Goal: Task Accomplishment & Management: Manage account settings

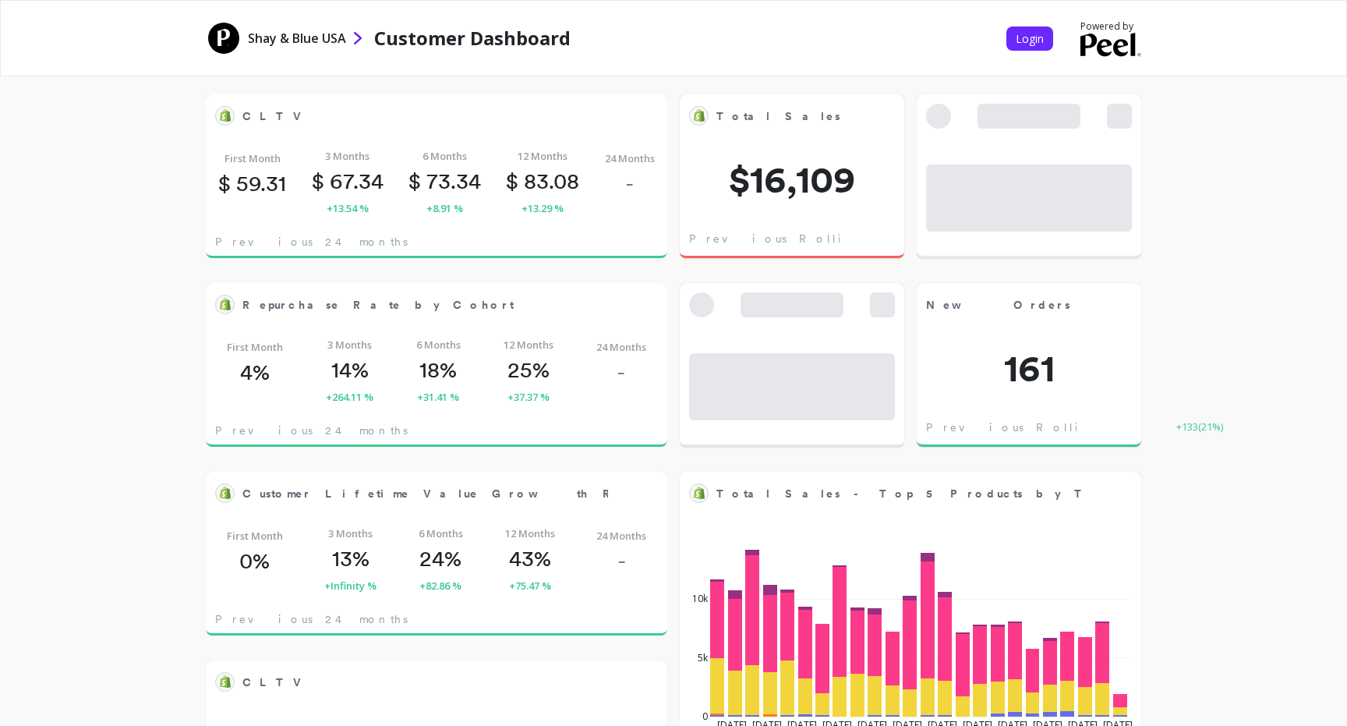
scroll to position [429, 429]
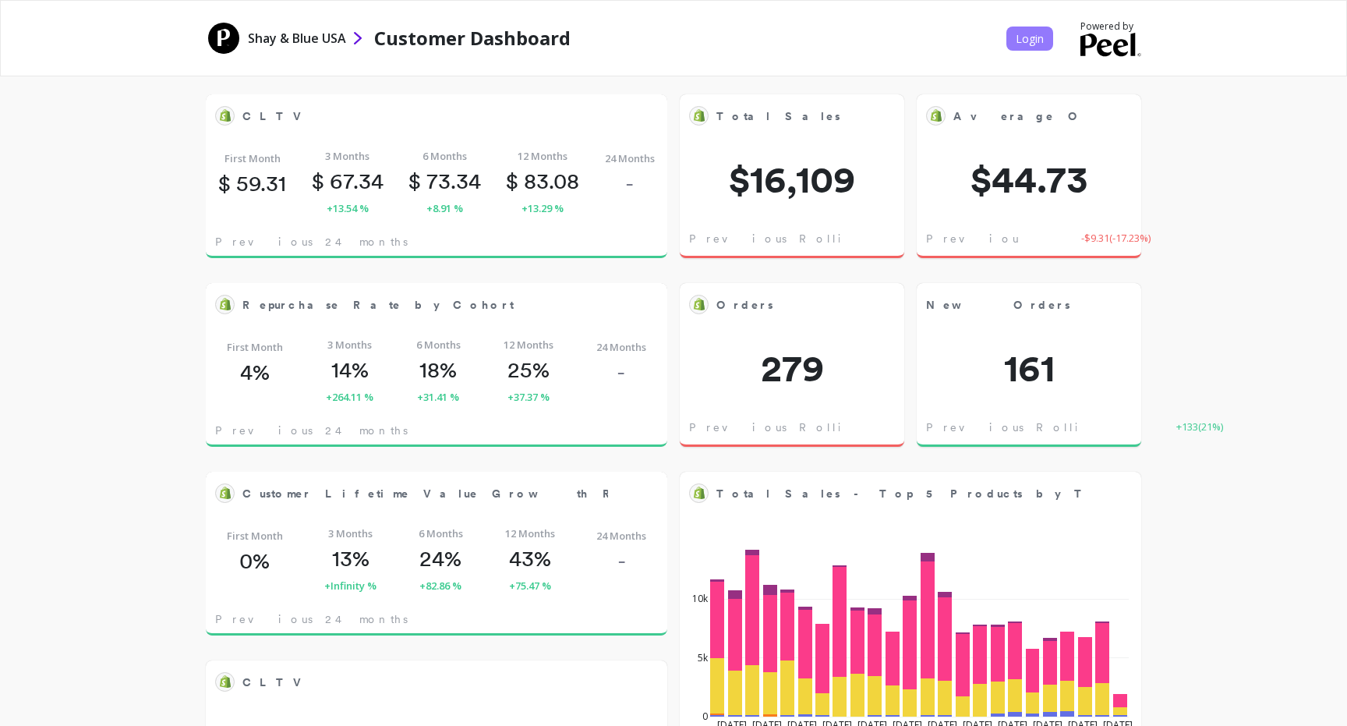
click at [1021, 41] on span "Login" at bounding box center [1030, 38] width 28 height 15
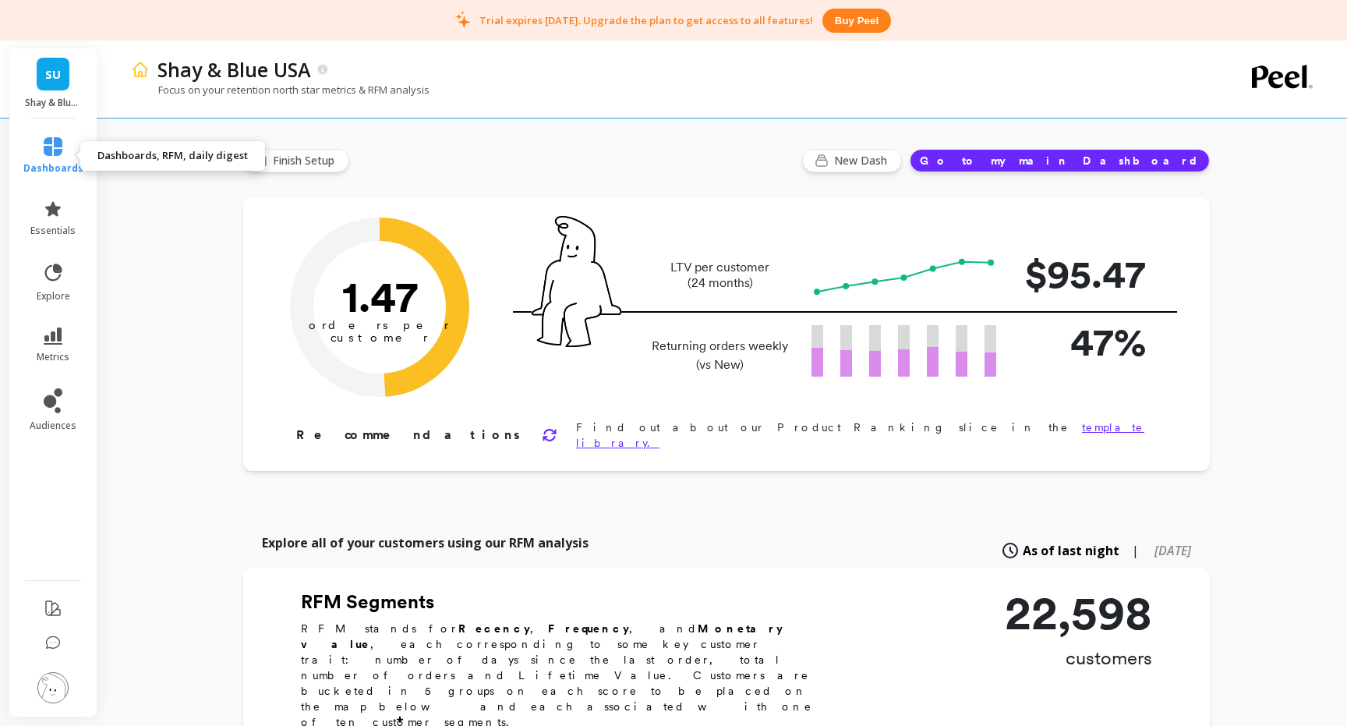
click at [58, 149] on icon at bounding box center [53, 146] width 19 height 19
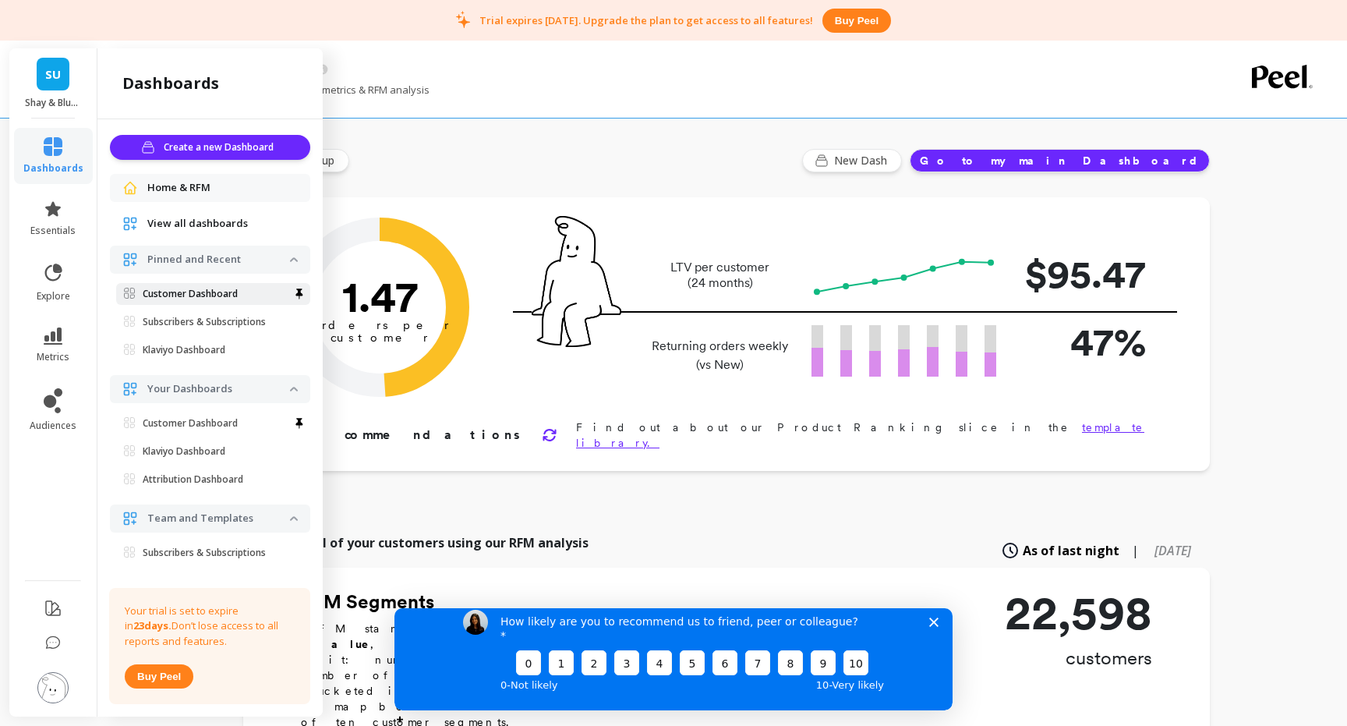
click at [185, 294] on p "Customer Dashboard" at bounding box center [190, 294] width 95 height 12
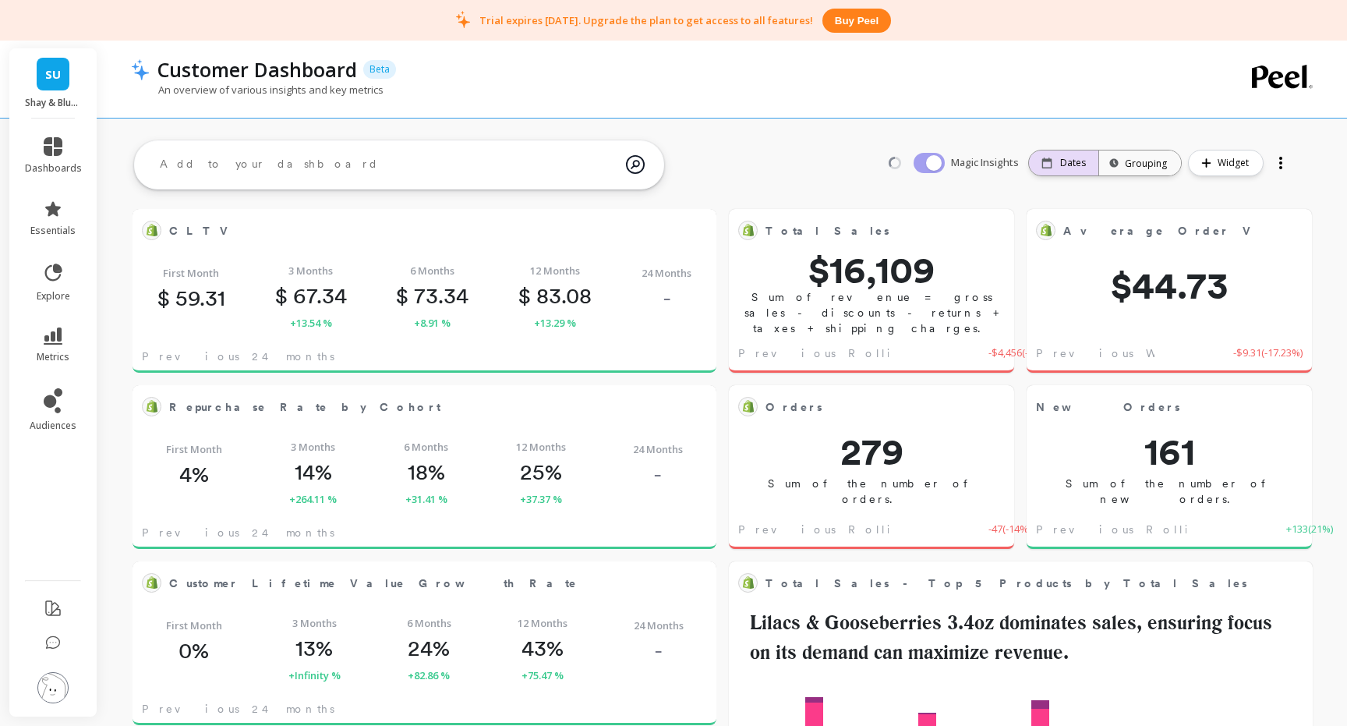
scroll to position [429, 551]
click at [1071, 164] on p "Dates" at bounding box center [1073, 163] width 26 height 12
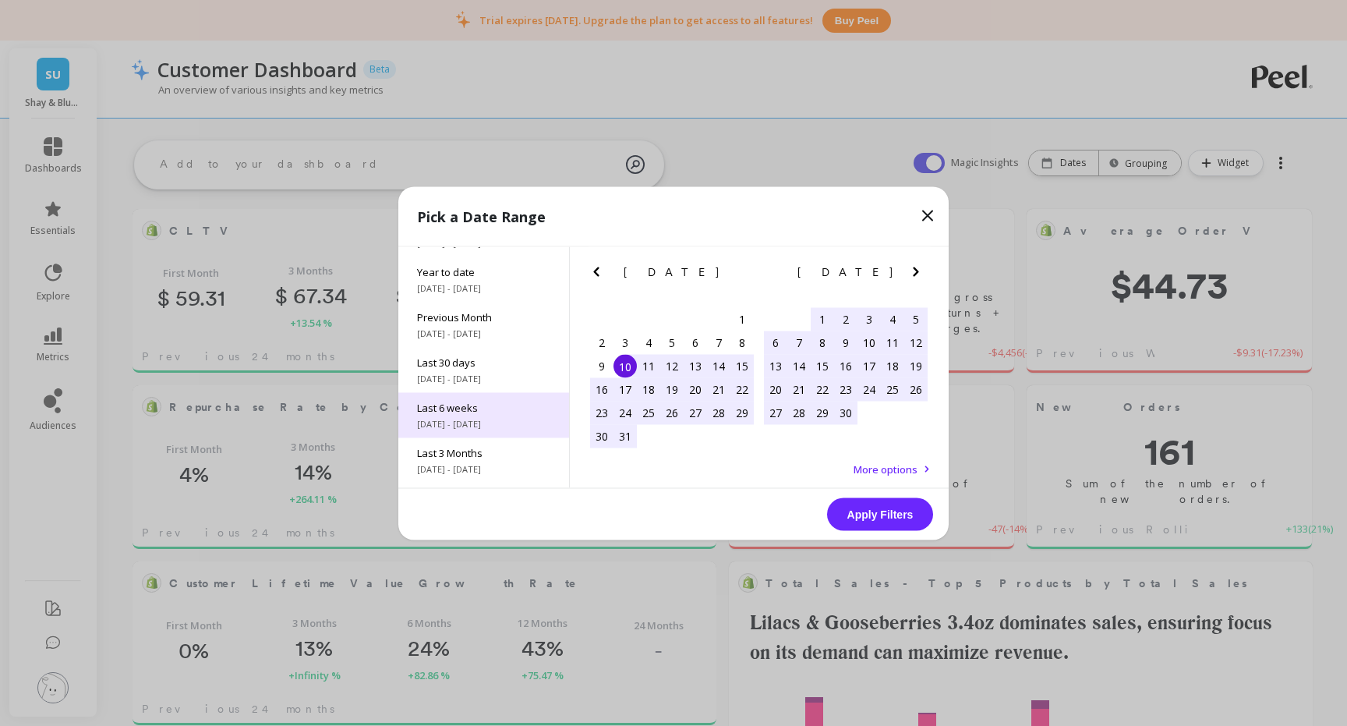
scroll to position [82, 0]
click at [922, 267] on icon "Next Month" at bounding box center [915, 271] width 19 height 19
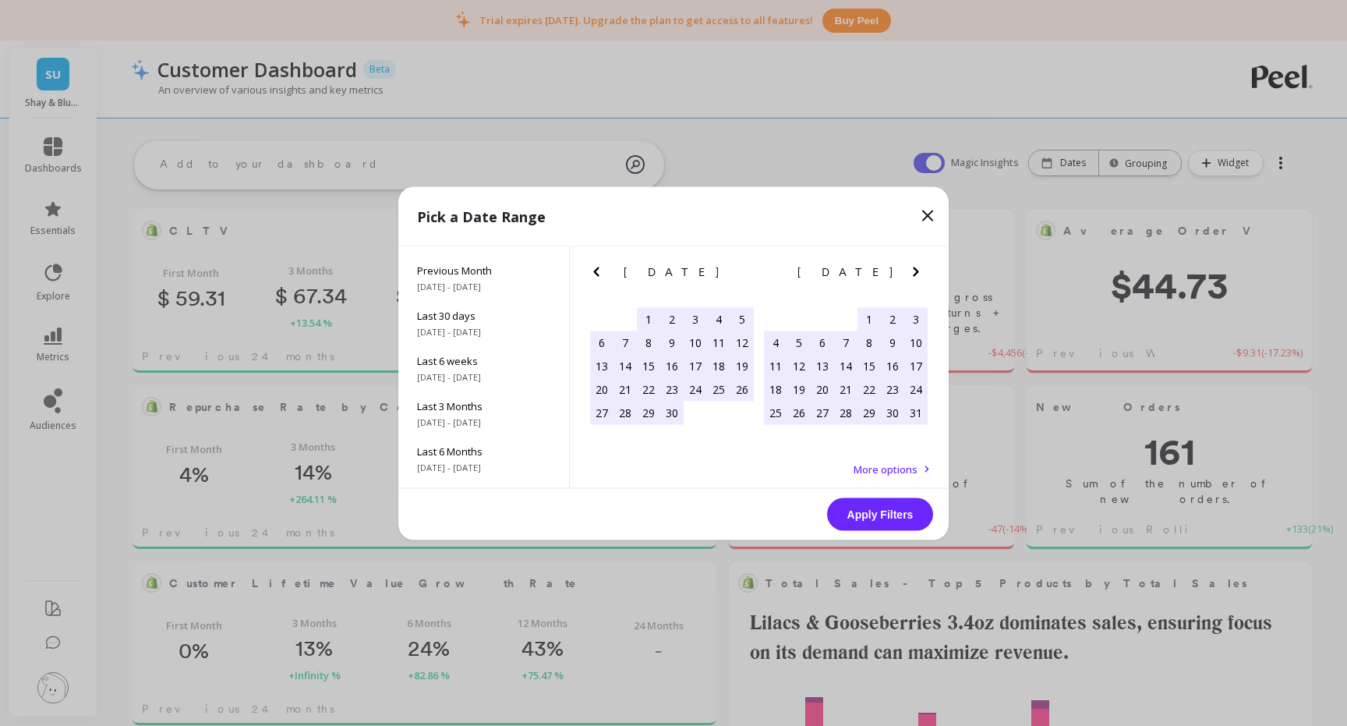
click at [922, 267] on icon "Next Month" at bounding box center [915, 271] width 19 height 19
click at [916, 267] on icon "Next Month" at bounding box center [915, 271] width 19 height 19
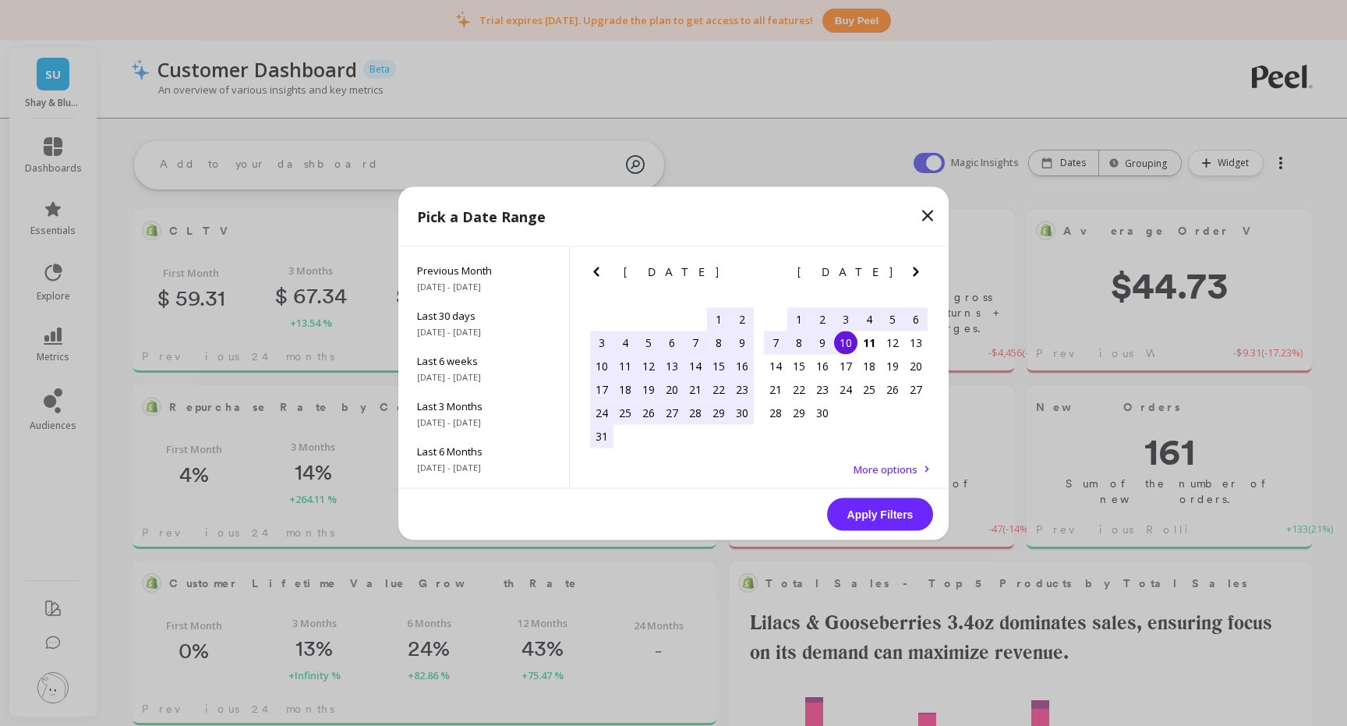
click at [799, 317] on div "1" at bounding box center [798, 318] width 23 height 23
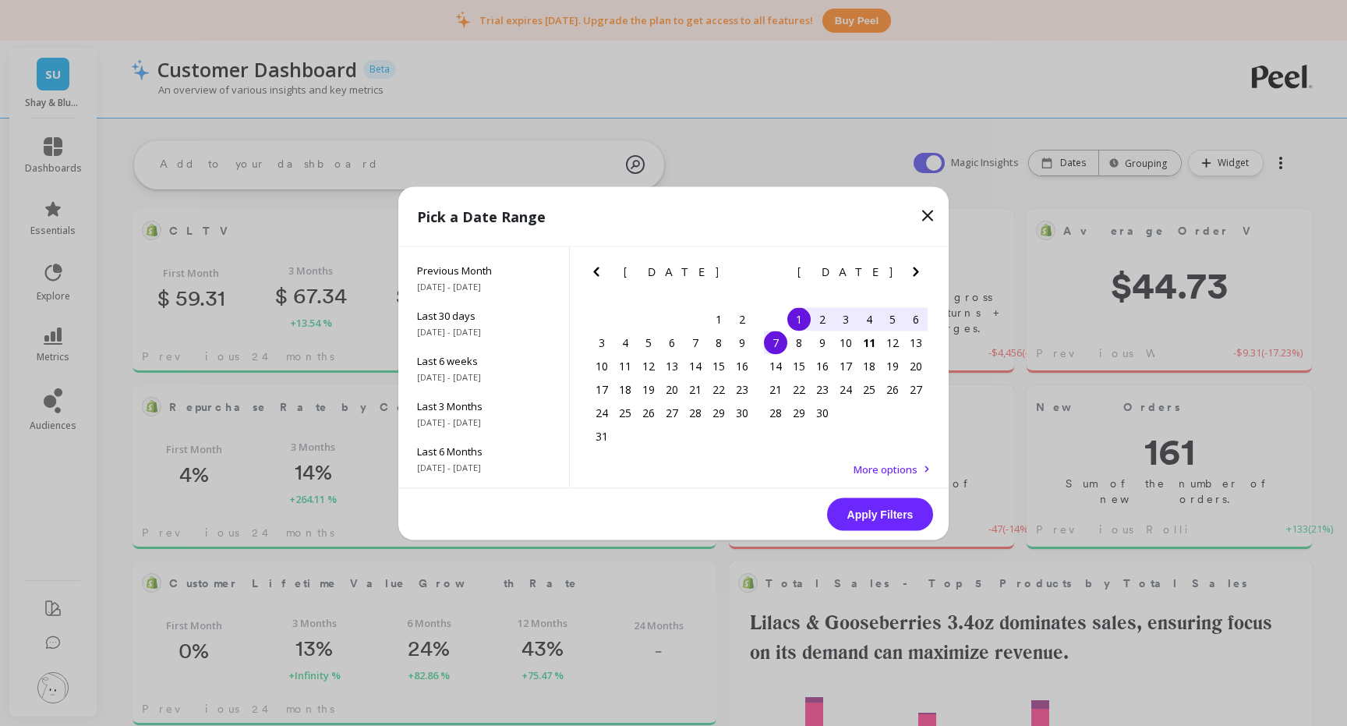
click at [779, 346] on div "7" at bounding box center [775, 341] width 23 height 23
click at [888, 519] on button "Apply Filters" at bounding box center [880, 513] width 106 height 33
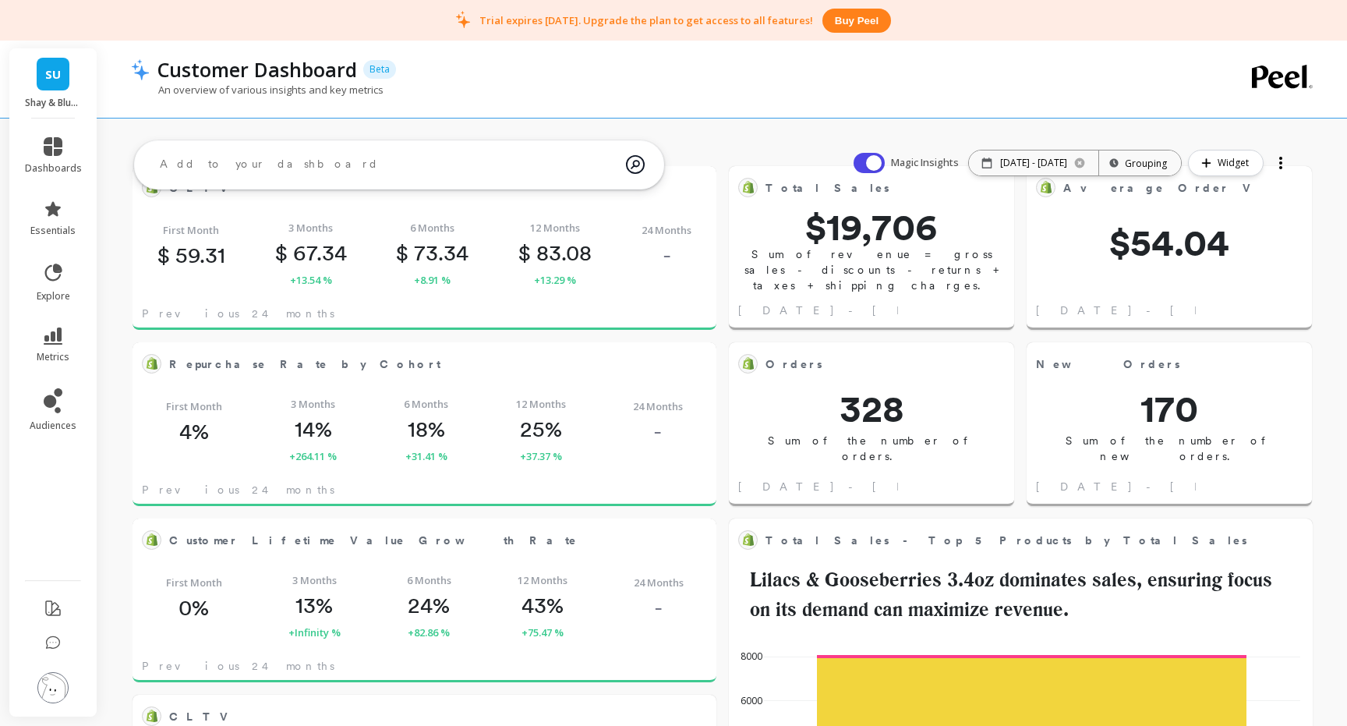
scroll to position [49, 0]
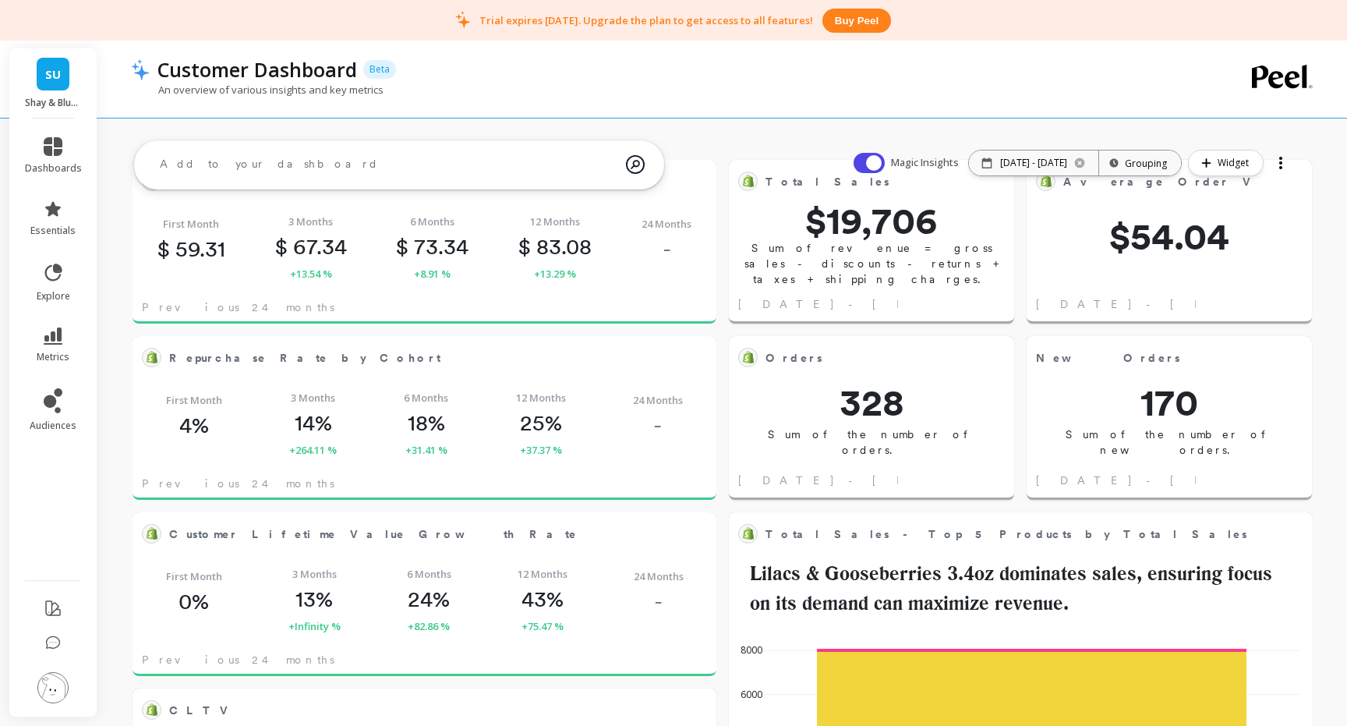
click at [1283, 161] on div at bounding box center [1281, 162] width 22 height 25
click at [1215, 226] on span "Share" at bounding box center [1228, 227] width 29 height 16
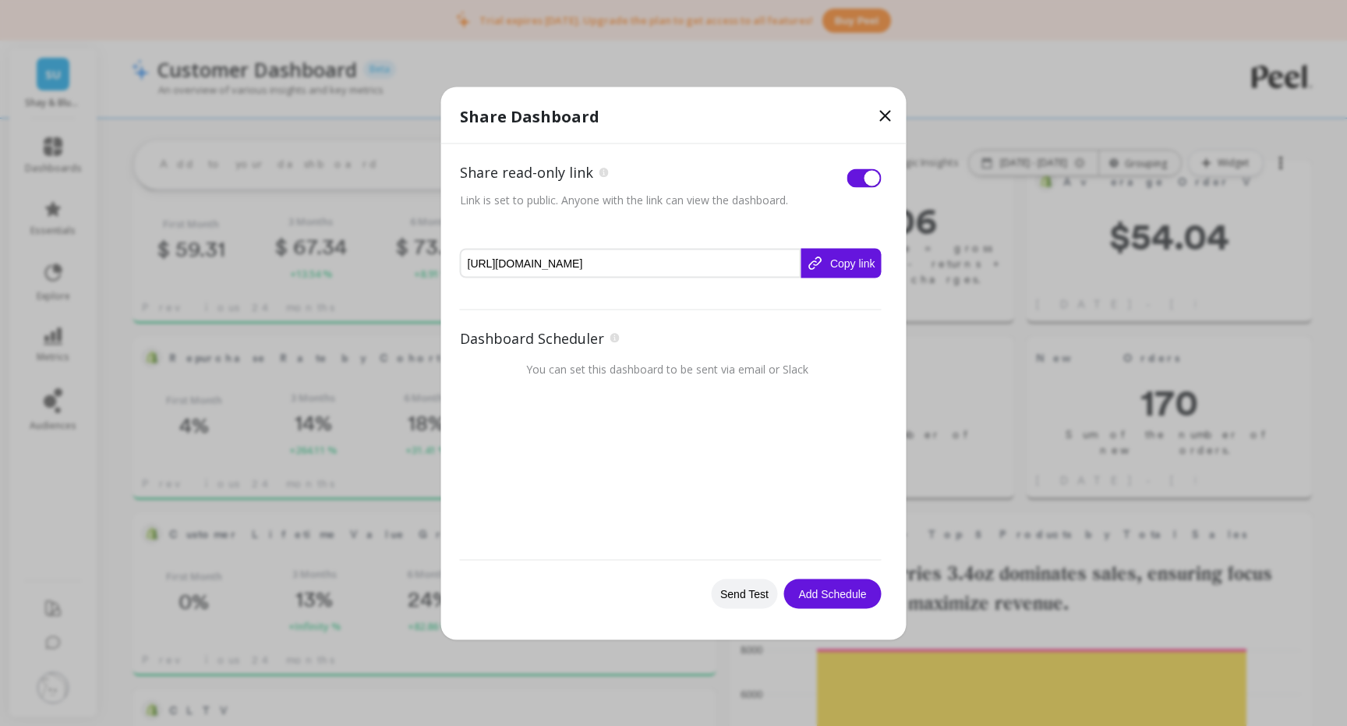
click at [855, 257] on button "Copy link" at bounding box center [840, 263] width 80 height 30
click at [876, 118] on icon at bounding box center [885, 115] width 19 height 19
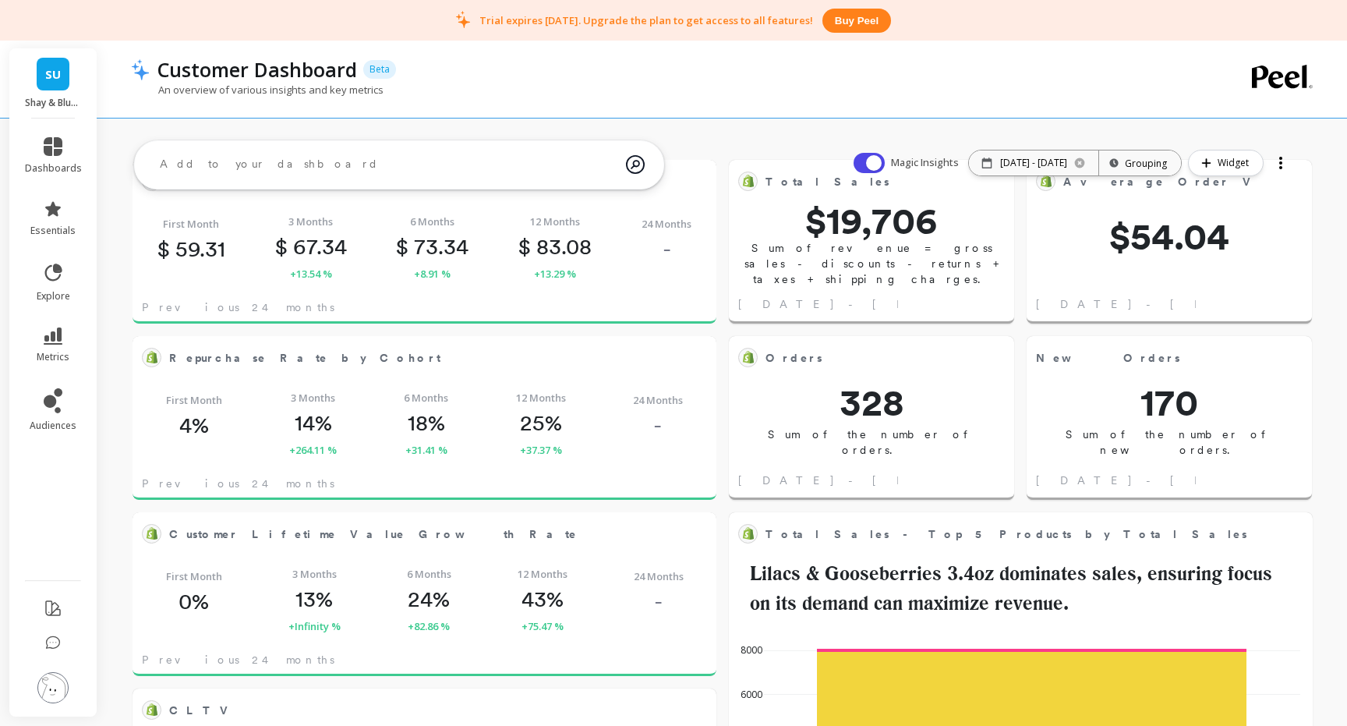
click at [61, 77] on link "SU" at bounding box center [53, 74] width 33 height 33
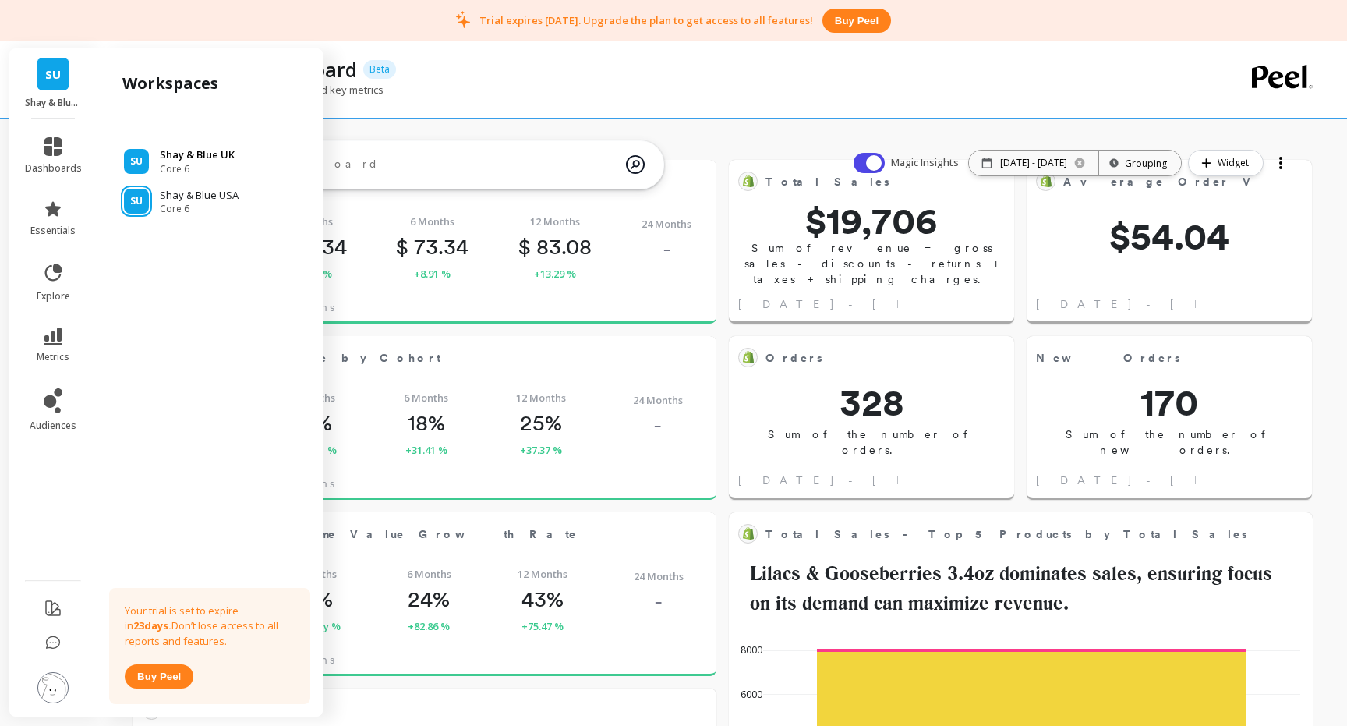
click at [201, 151] on p "Shay & Blue UK" at bounding box center [197, 155] width 75 height 16
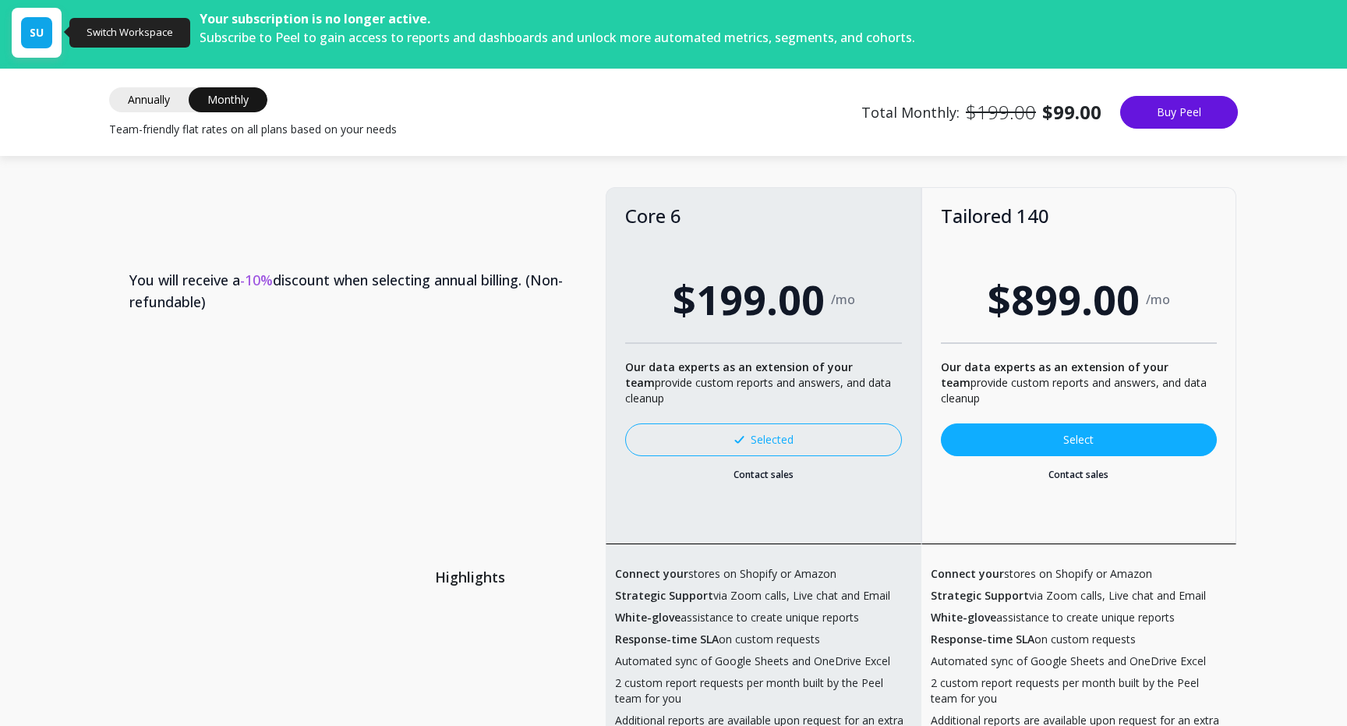
click at [28, 29] on div "SU" at bounding box center [36, 32] width 31 height 31
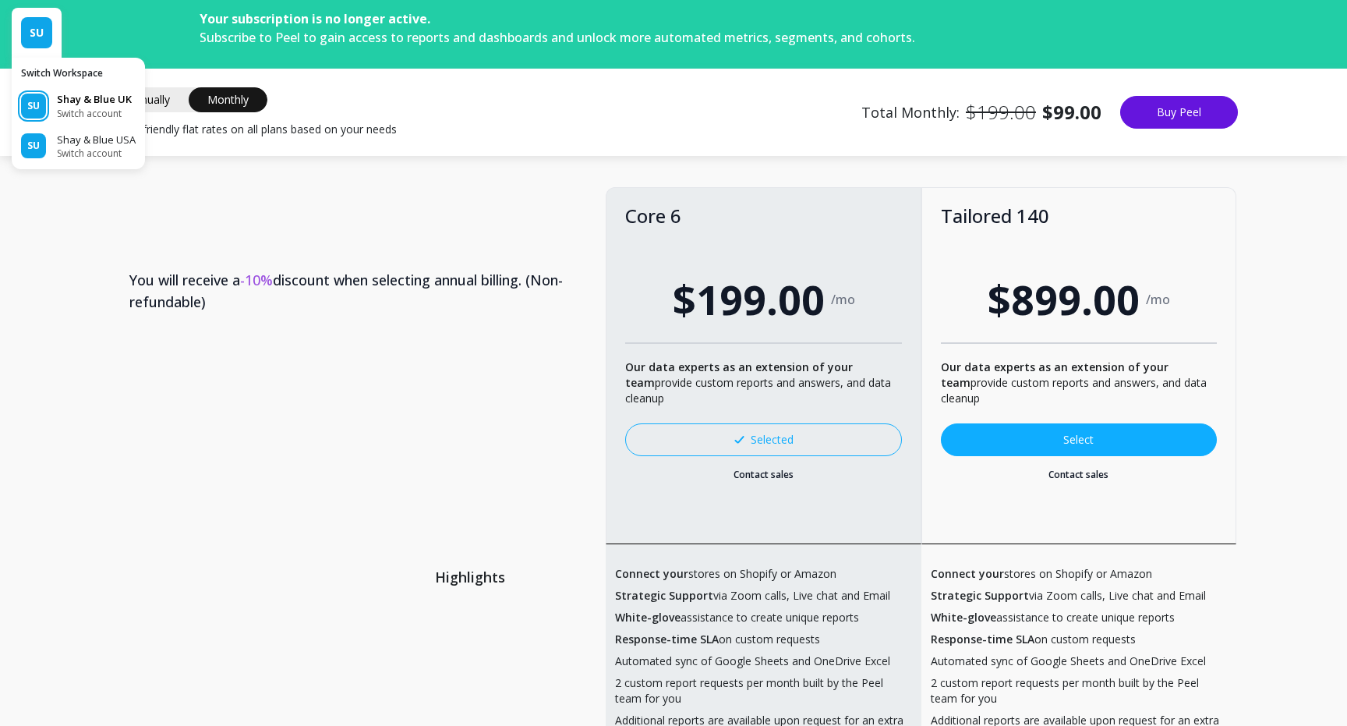
click at [94, 102] on p "Shay & Blue UK" at bounding box center [94, 100] width 75 height 16
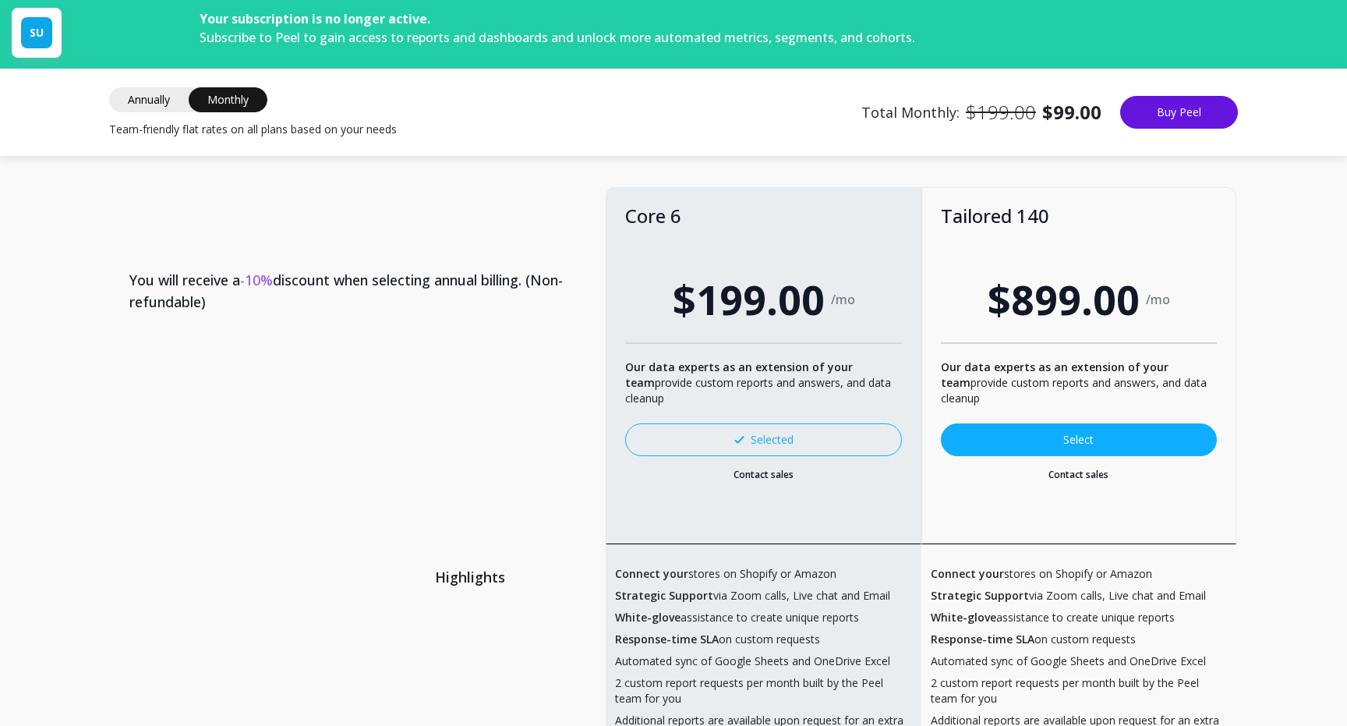
click at [143, 107] on span "Annually" at bounding box center [148, 99] width 79 height 25
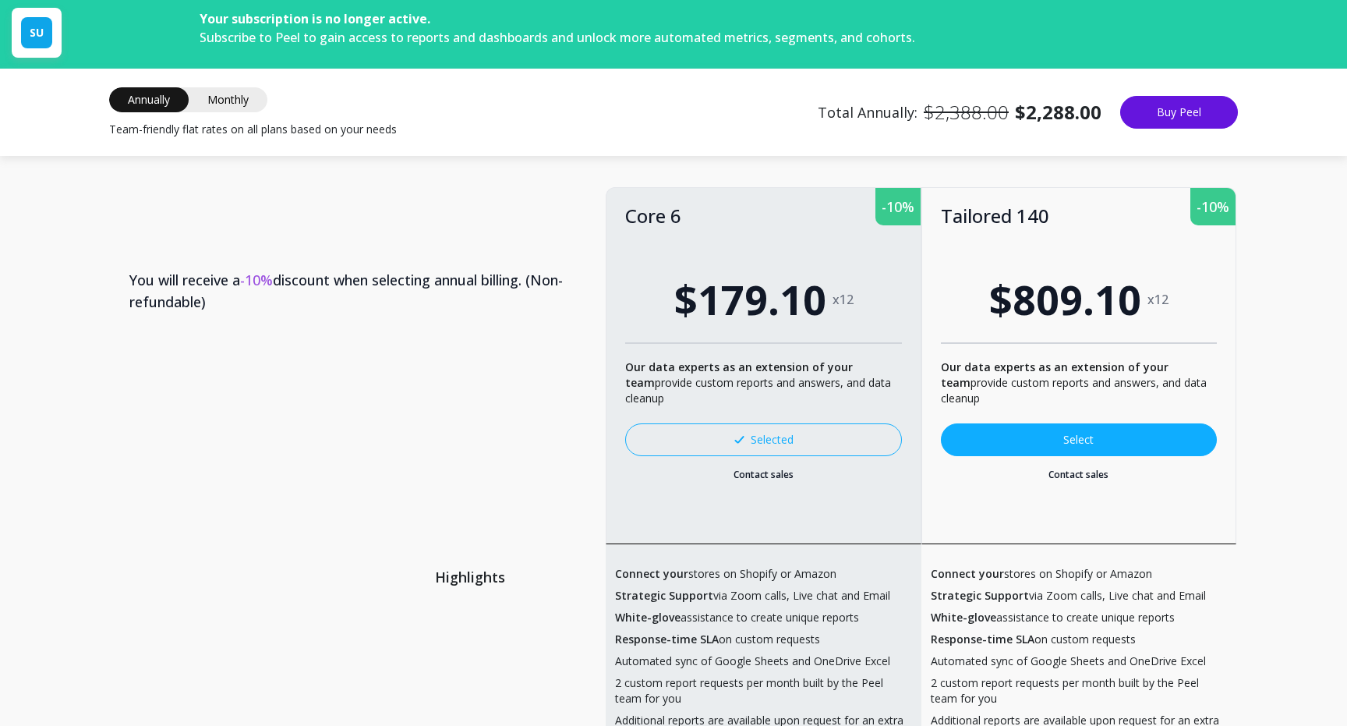
click at [211, 108] on span "Monthly" at bounding box center [228, 99] width 79 height 25
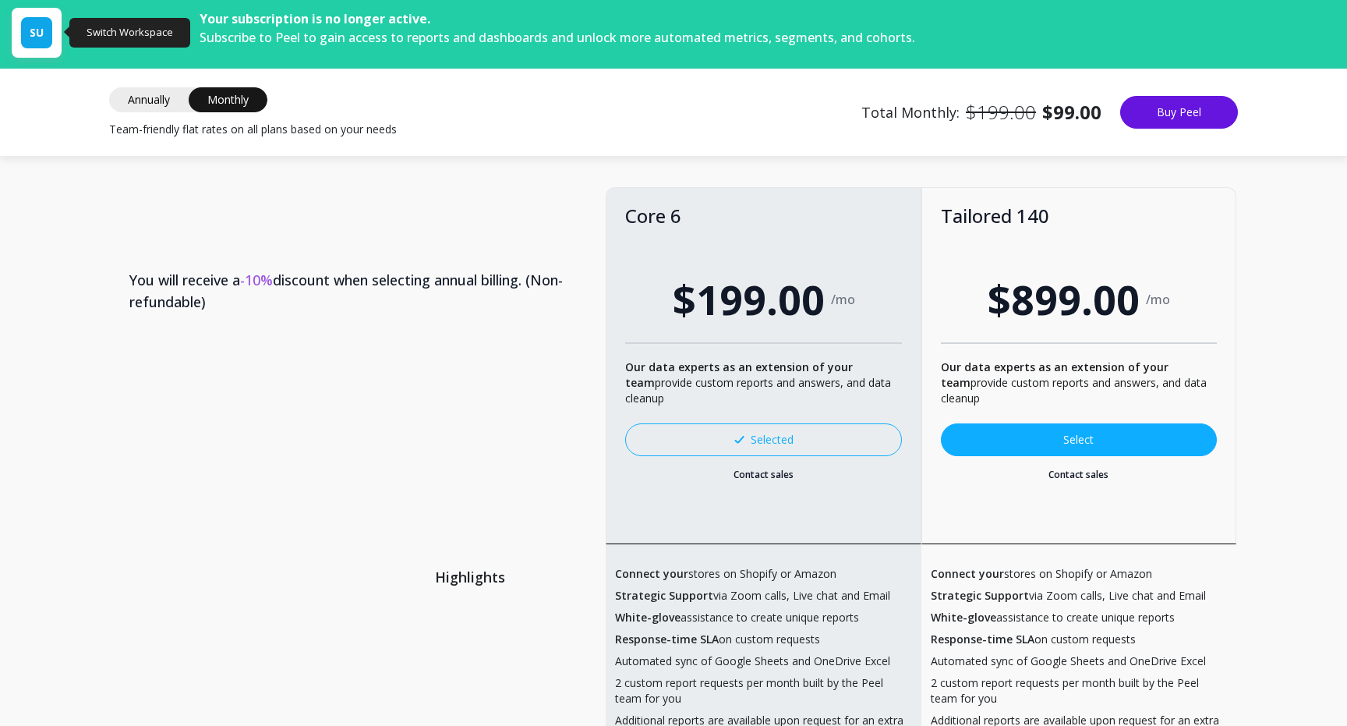
click at [44, 36] on div "SU" at bounding box center [36, 32] width 31 height 31
